Goal: Information Seeking & Learning: Learn about a topic

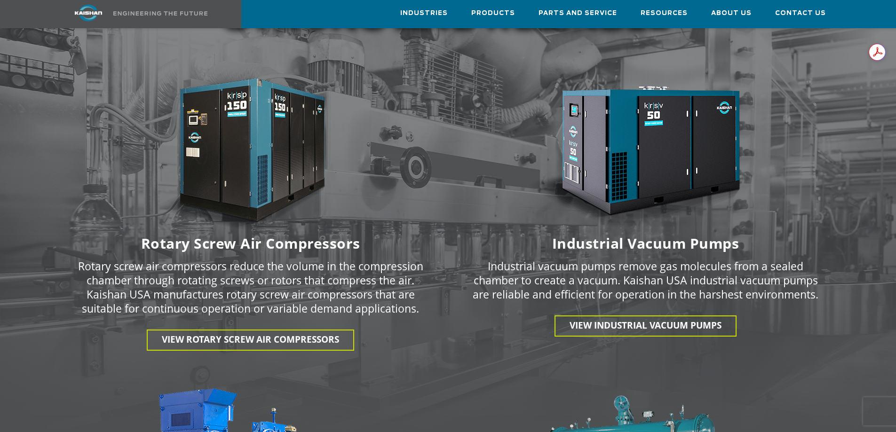
scroll to position [1270, 0]
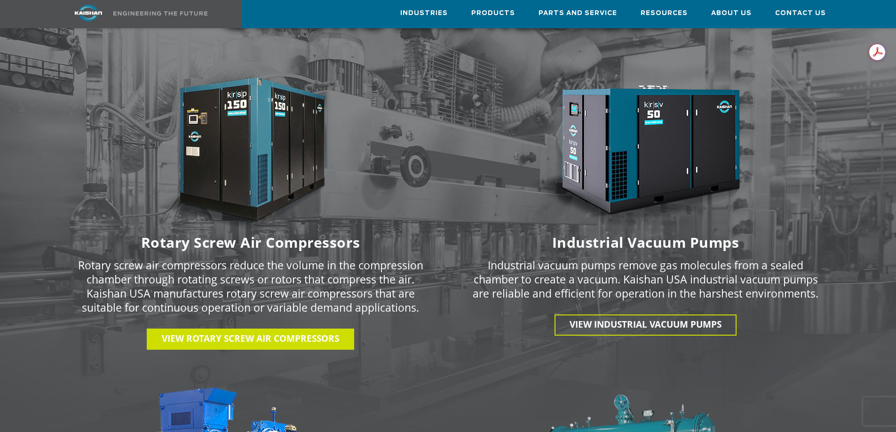
click at [278, 333] on span "View Rotary Screw Air Compressors" at bounding box center [250, 339] width 177 height 12
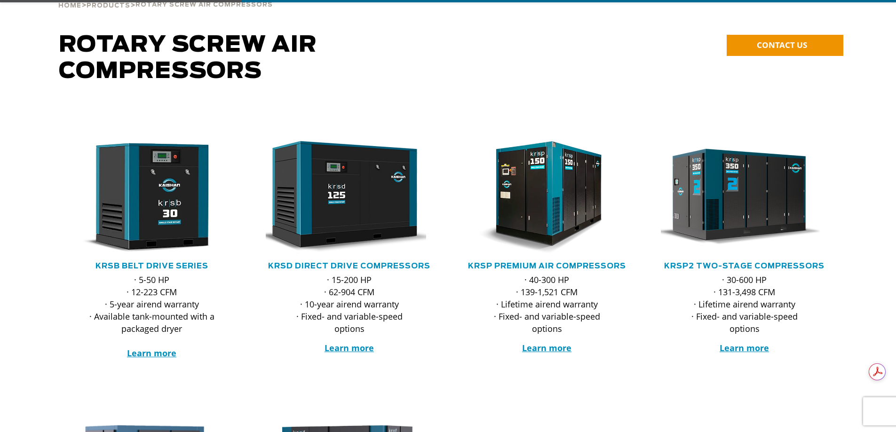
scroll to position [94, 0]
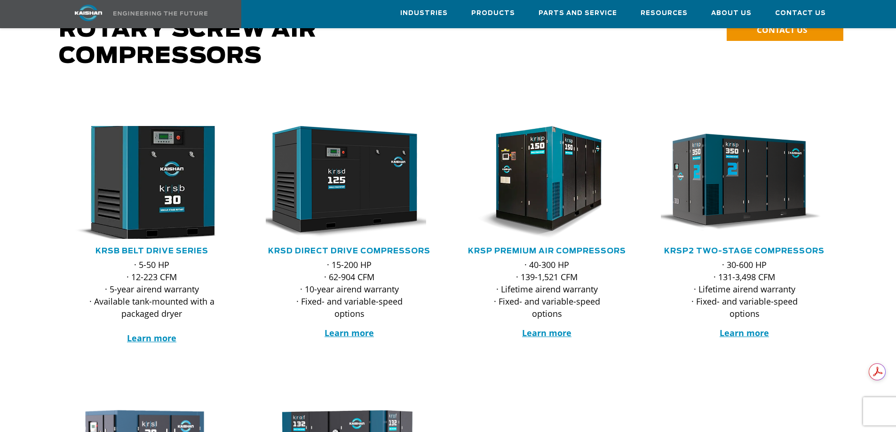
click at [172, 210] on img at bounding box center [145, 182] width 184 height 124
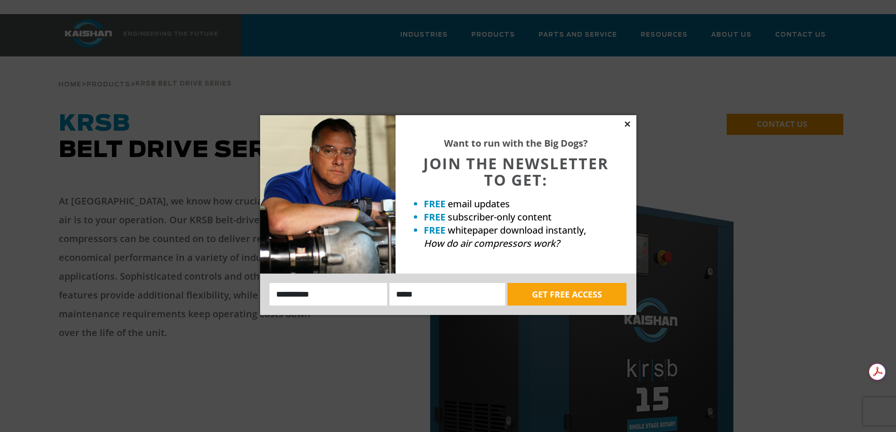
click at [625, 124] on icon at bounding box center [627, 124] width 8 height 8
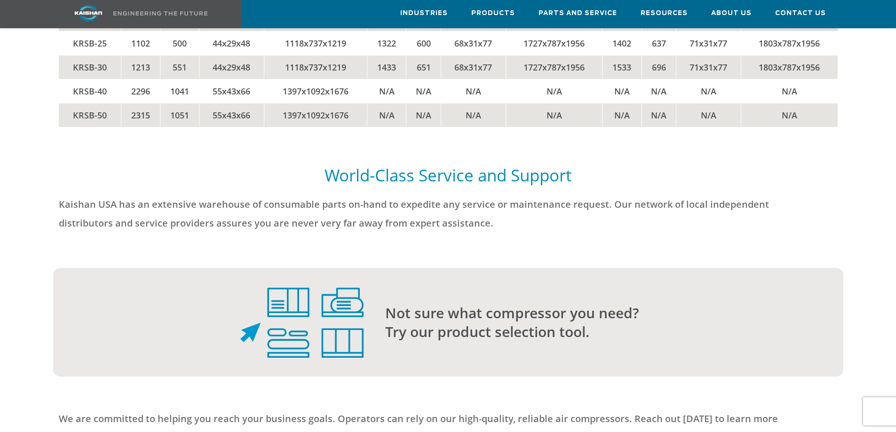
scroll to position [2258, 0]
